Goal: Ask a question

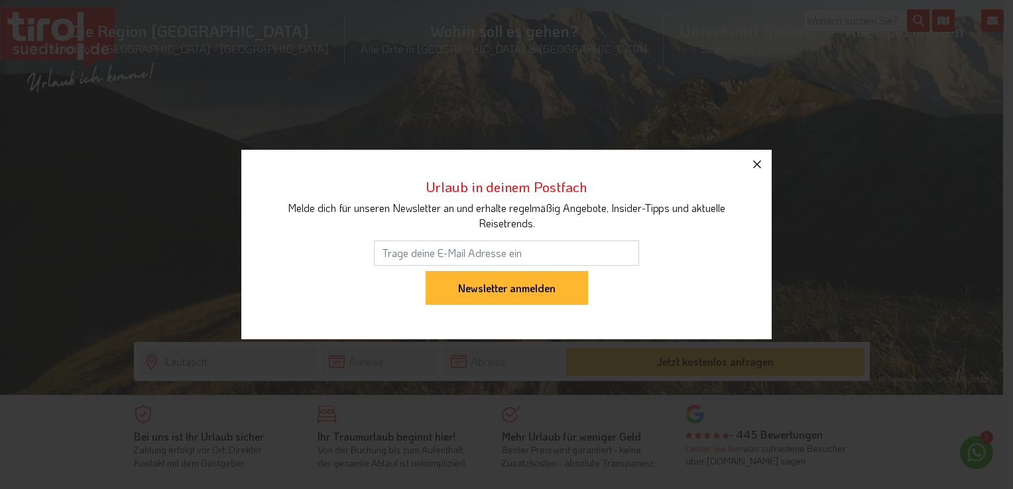
click at [760, 167] on icon "button" at bounding box center [757, 164] width 8 height 8
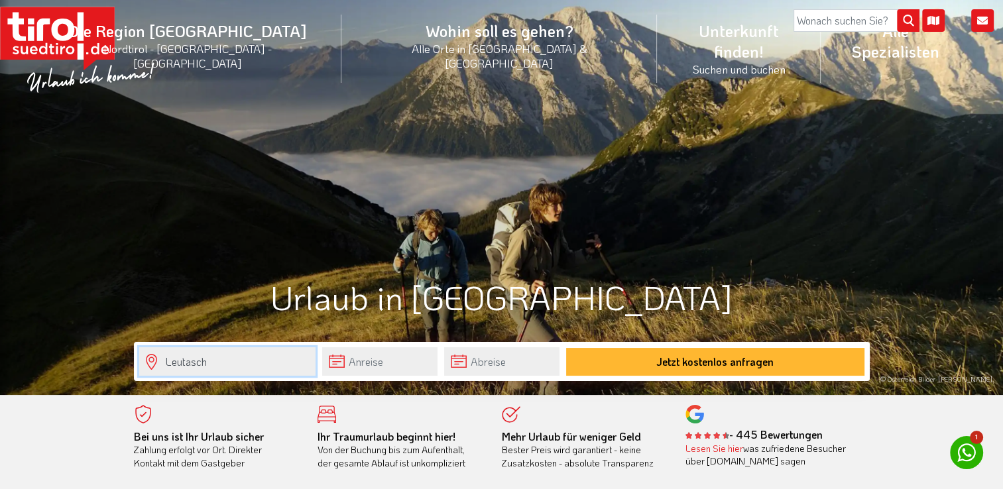
click at [201, 355] on input "Leutasch" at bounding box center [227, 361] width 176 height 28
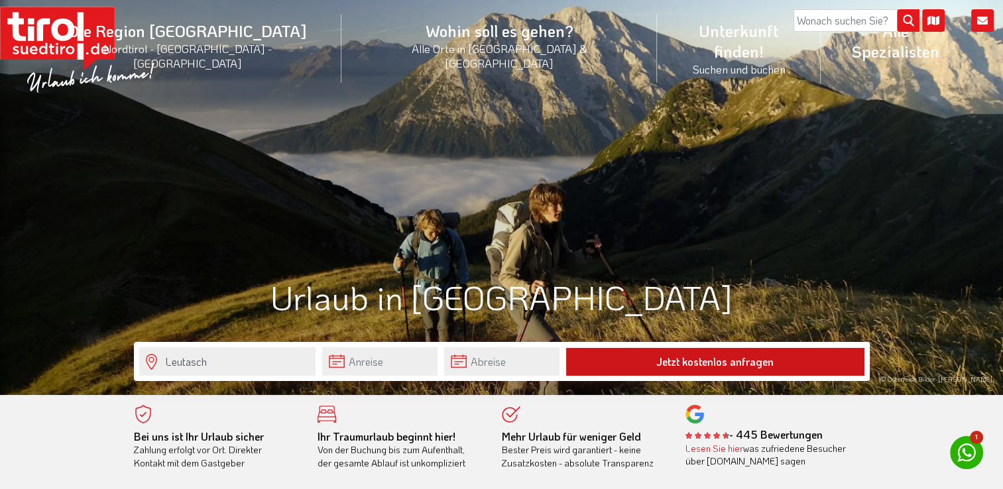
click at [694, 360] on button "Jetzt kostenlos anfragen" at bounding box center [715, 362] width 298 height 28
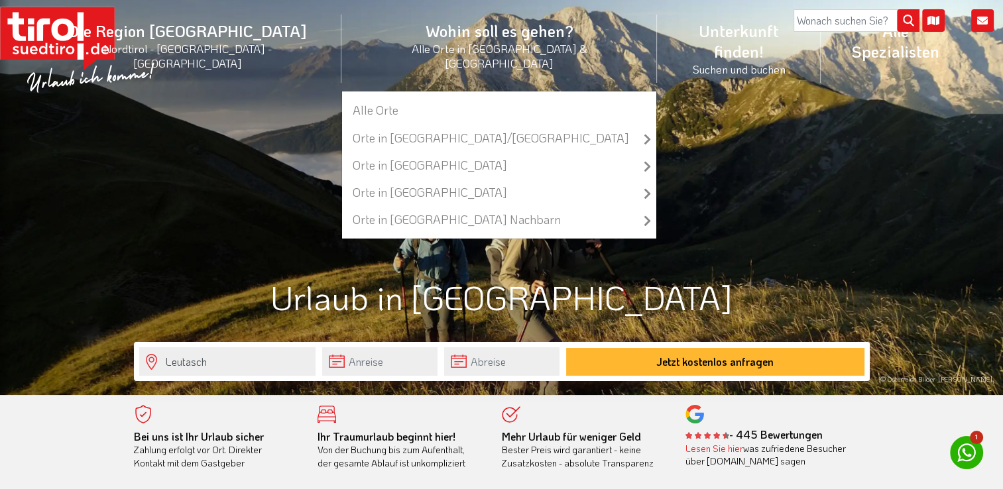
click at [432, 36] on li "Wohin soll es gehen? Alle Orte in [GEOGRAPHIC_DATA] & [GEOGRAPHIC_DATA] Alle Or…" at bounding box center [498, 48] width 315 height 85
